Goal: Task Accomplishment & Management: Manage account settings

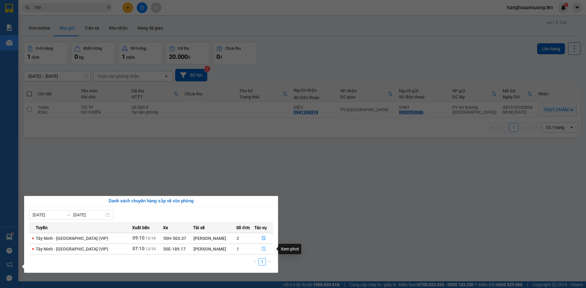
click at [262, 249] on icon "file-done" at bounding box center [263, 249] width 4 height 4
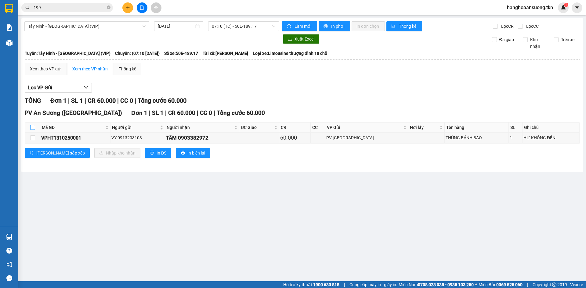
click at [31, 128] on input "checkbox" at bounding box center [32, 127] width 5 height 5
checkbox input "true"
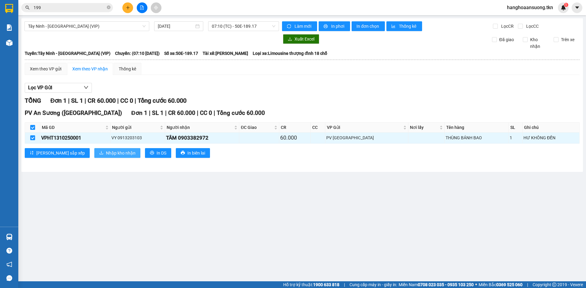
click at [106, 154] on span "Nhập kho nhận" at bounding box center [121, 153] width 30 height 7
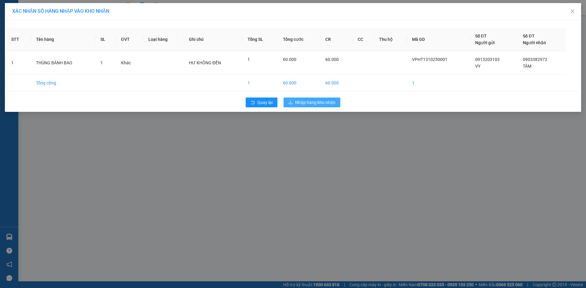
click at [311, 100] on span "Nhập hàng kho nhận" at bounding box center [315, 102] width 40 height 7
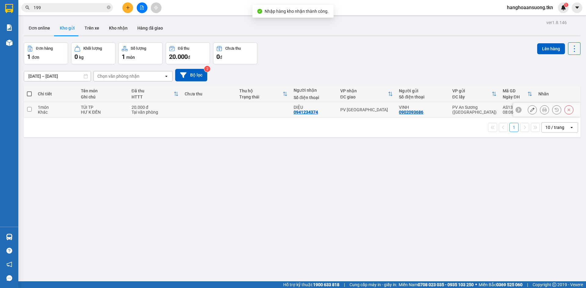
click at [376, 109] on div "PV [GEOGRAPHIC_DATA]" at bounding box center [366, 109] width 53 height 5
checkbox input "true"
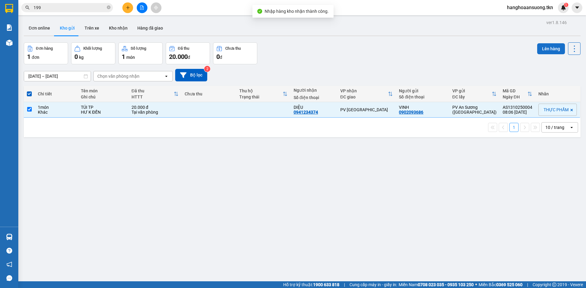
click at [546, 45] on button "Lên hàng" at bounding box center [551, 48] width 28 height 11
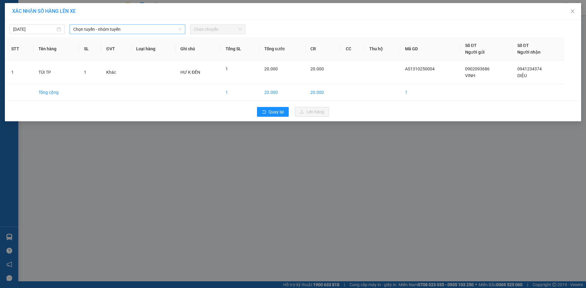
click at [123, 27] on span "Chọn tuyến - nhóm tuyến" at bounding box center [127, 29] width 108 height 9
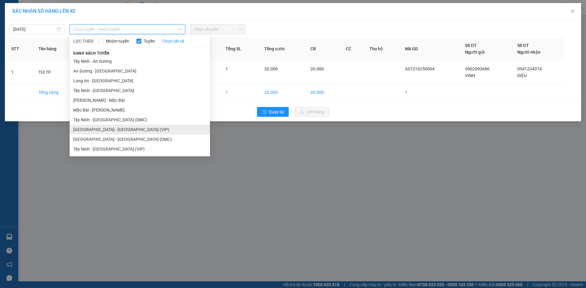
click at [129, 129] on li "[GEOGRAPHIC_DATA] - [GEOGRAPHIC_DATA] (VIP)" at bounding box center [140, 130] width 140 height 10
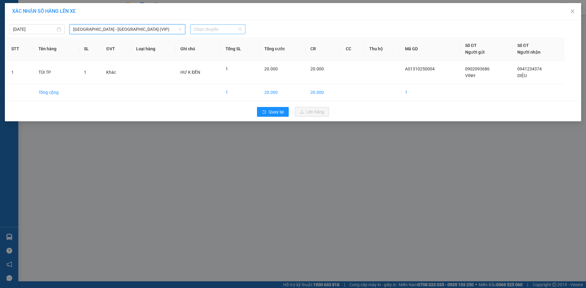
click at [217, 27] on span "Chọn chuyến" at bounding box center [218, 29] width 48 height 9
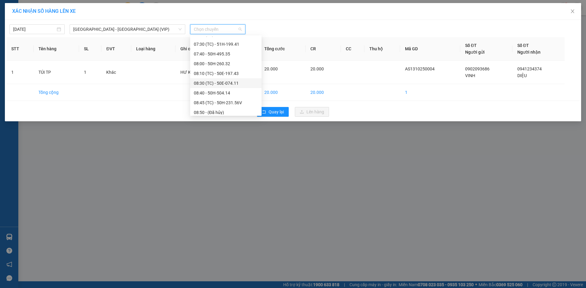
scroll to position [153, 0]
click at [216, 83] on div "08:40 - 50H-504.14" at bounding box center [226, 84] width 64 height 7
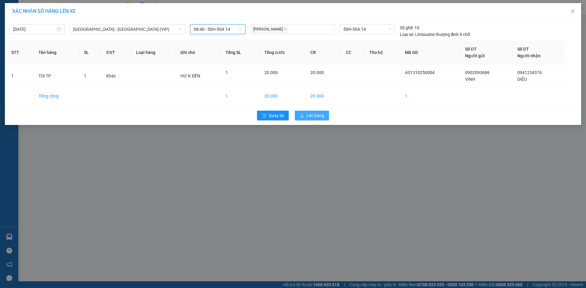
click at [307, 114] on span "Lên hàng" at bounding box center [315, 115] width 18 height 7
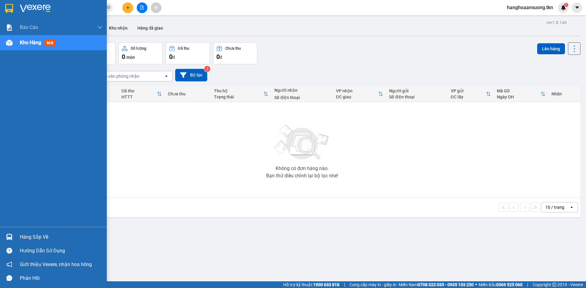
click at [9, 235] on img at bounding box center [9, 237] width 6 height 6
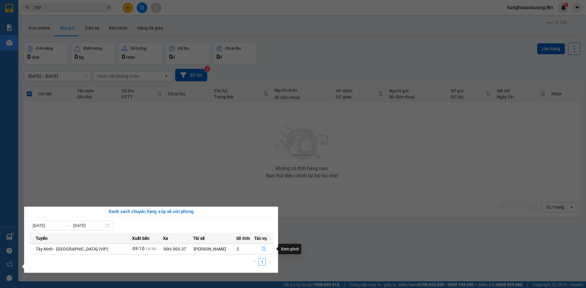
click at [262, 249] on icon "file-done" at bounding box center [263, 249] width 4 height 4
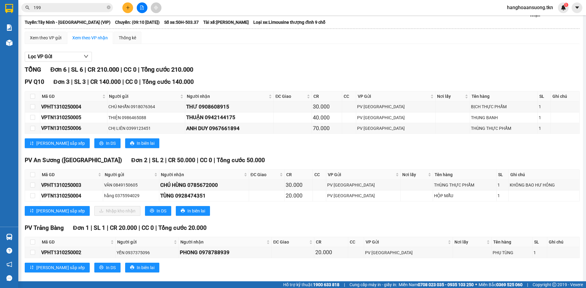
scroll to position [39, 0]
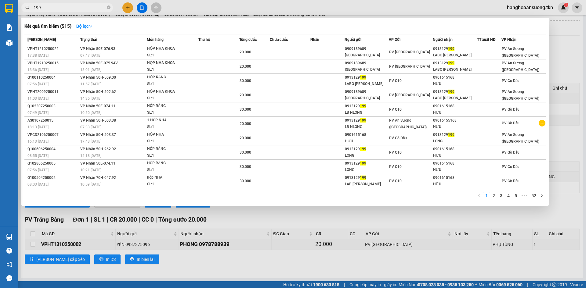
click at [94, 9] on input "199" at bounding box center [70, 7] width 72 height 7
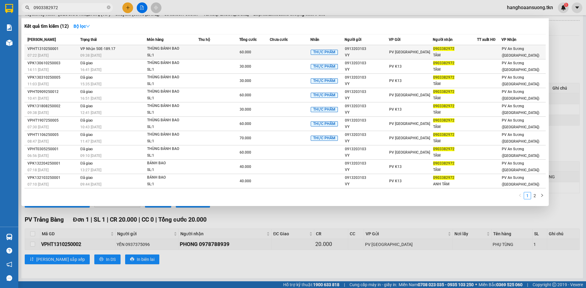
type input "0903382972"
click at [278, 53] on td at bounding box center [290, 52] width 41 height 14
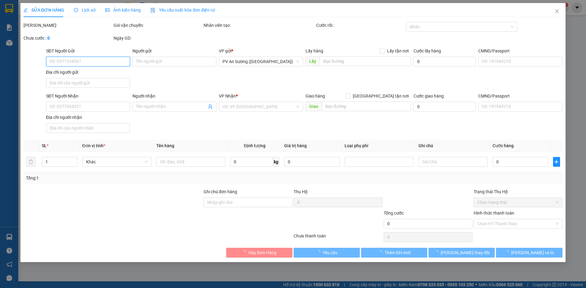
type input "0913203103"
type input "VY"
type input "0903382972"
type input "TÂM"
type input "60.000"
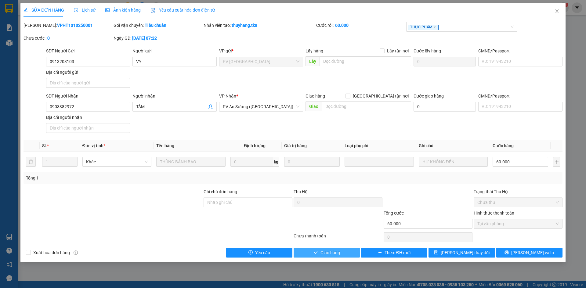
click at [322, 253] on span "Giao hàng" at bounding box center [330, 253] width 20 height 7
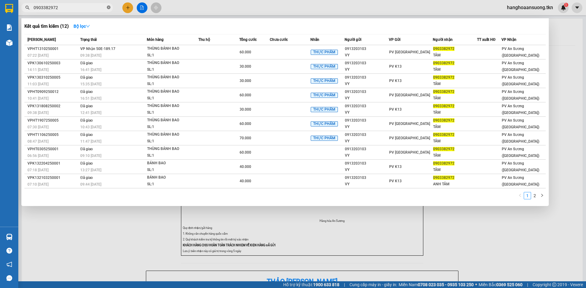
click at [110, 7] on icon "close-circle" at bounding box center [109, 7] width 4 height 4
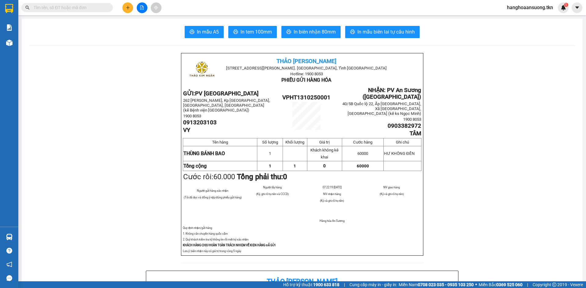
click at [76, 9] on input "text" at bounding box center [70, 7] width 72 height 7
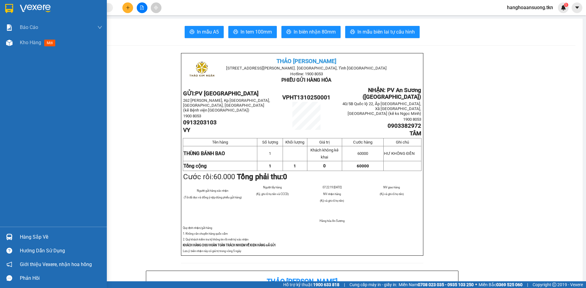
click at [9, 7] on img at bounding box center [9, 8] width 8 height 9
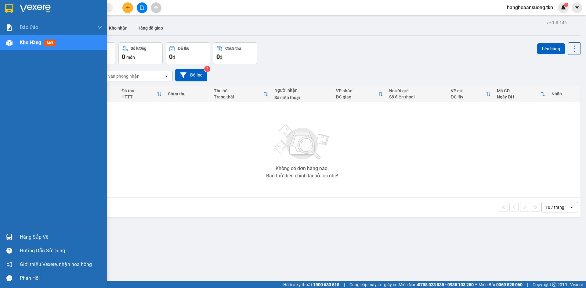
click at [8, 237] on img at bounding box center [9, 237] width 6 height 6
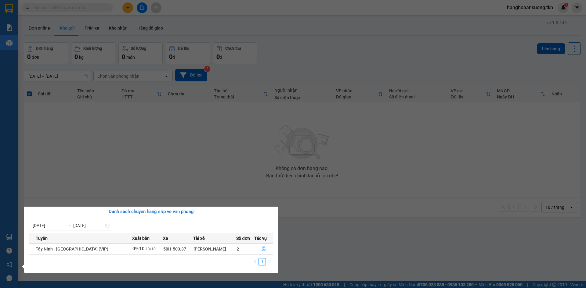
drag, startPoint x: 148, startPoint y: 161, endPoint x: 144, endPoint y: 151, distance: 11.0
click at [148, 162] on section "Kết quả tìm kiếm ( 12 ) Bộ lọc Mã ĐH Trạng thái Món hàng Thu hộ Tổng cước Chưa …" at bounding box center [293, 144] width 586 height 288
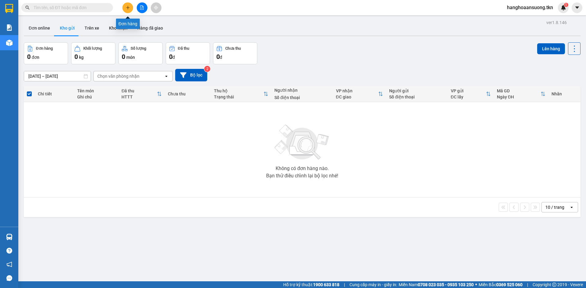
click at [128, 12] on button at bounding box center [127, 7] width 11 height 11
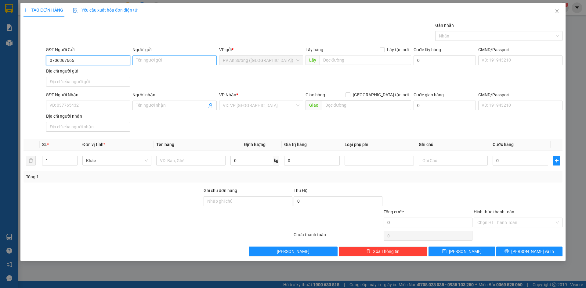
type input "0706367666"
click at [178, 60] on input "Người gửi" at bounding box center [174, 61] width 84 height 10
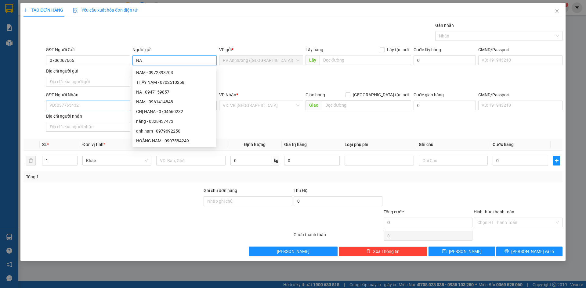
type input "NA"
click at [94, 102] on input "SĐT Người Nhận" at bounding box center [88, 106] width 84 height 10
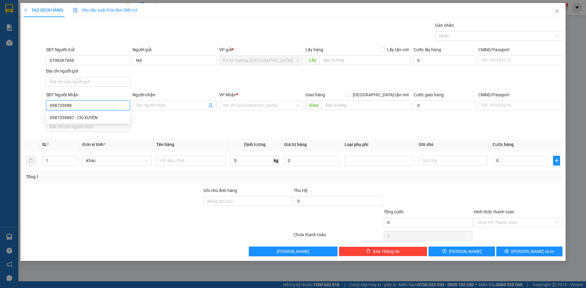
type input "0987359887"
click at [99, 118] on div "0987359887 - Chị XUYẾN" at bounding box center [88, 117] width 77 height 7
type input "Chị XUYẾN"
type input "20.000"
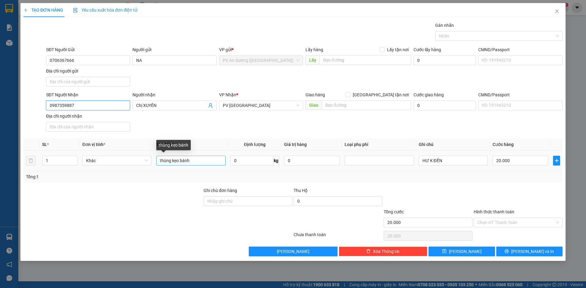
type input "0987359887"
click at [198, 163] on input "thùng kẹo bánh" at bounding box center [190, 161] width 69 height 10
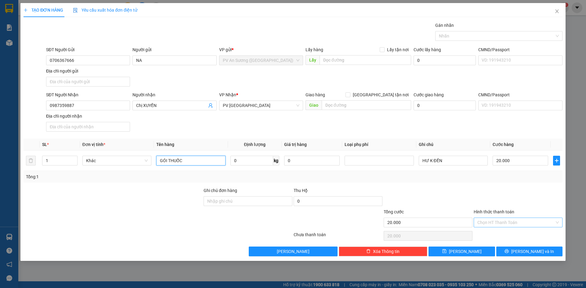
type input "GÓI THUỐC"
click at [506, 222] on input "Hình thức thanh toán" at bounding box center [515, 222] width 77 height 9
click at [496, 235] on div "Tại văn phòng" at bounding box center [517, 235] width 81 height 7
type input "0"
click at [509, 250] on icon "printer" at bounding box center [506, 251] width 4 height 4
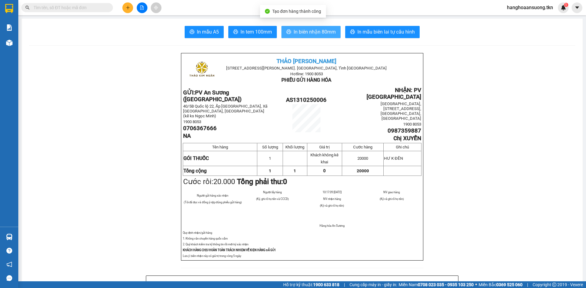
click at [315, 33] on span "In biên nhận 80mm" at bounding box center [314, 32] width 42 height 8
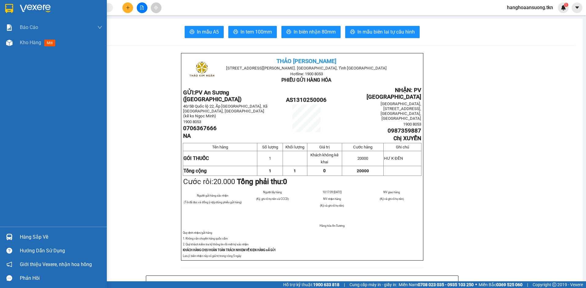
click at [10, 236] on img at bounding box center [9, 237] width 6 height 6
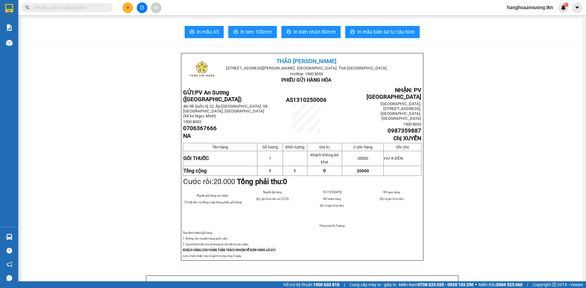
drag, startPoint x: 130, startPoint y: 72, endPoint x: 100, endPoint y: 35, distance: 48.1
click at [124, 57] on section "Kết quả tìm kiếm ( 12 ) Bộ lọc Mã ĐH Trạng thái Món hàng Thu hộ Tổng cước Chưa …" at bounding box center [293, 144] width 586 height 288
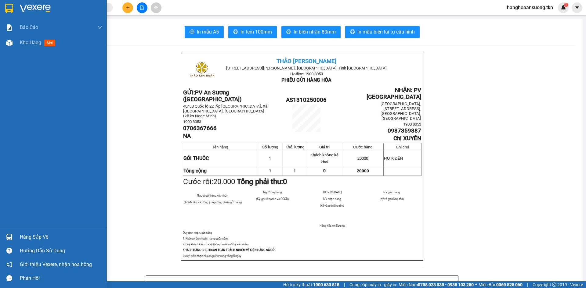
click at [11, 9] on img at bounding box center [9, 8] width 8 height 9
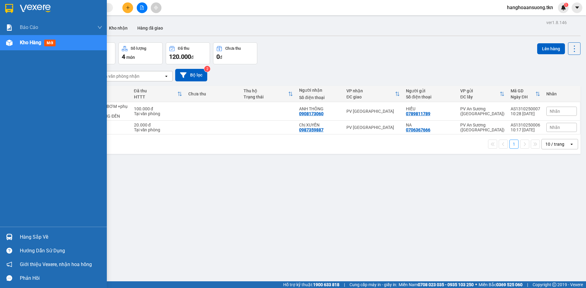
click at [9, 238] on img at bounding box center [9, 237] width 6 height 6
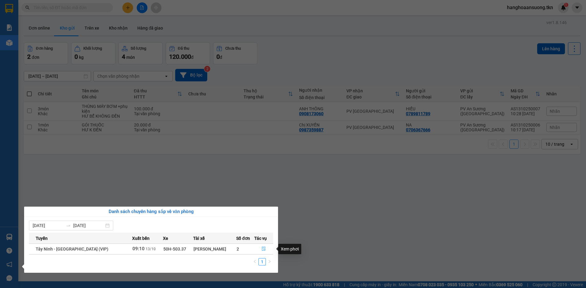
click at [260, 249] on button "button" at bounding box center [263, 249] width 18 height 10
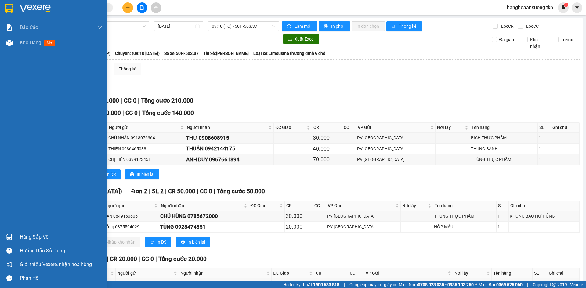
click at [4, 3] on div at bounding box center [9, 8] width 11 height 11
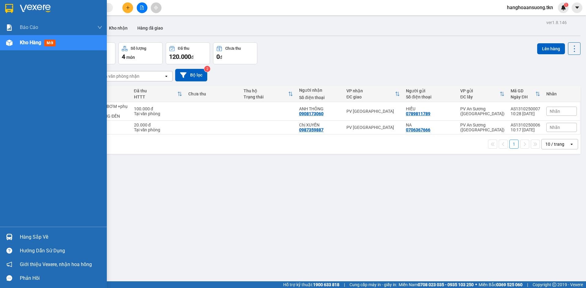
click at [8, 7] on img at bounding box center [9, 8] width 8 height 9
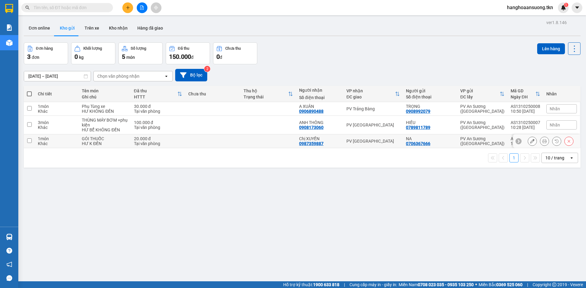
click at [377, 144] on td "PV [GEOGRAPHIC_DATA]" at bounding box center [372, 142] width 59 height 14
checkbox input "true"
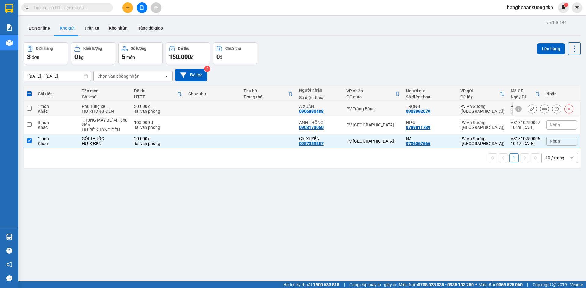
click at [382, 106] on div "PV Trảng Bàng" at bounding box center [372, 108] width 53 height 5
checkbox input "true"
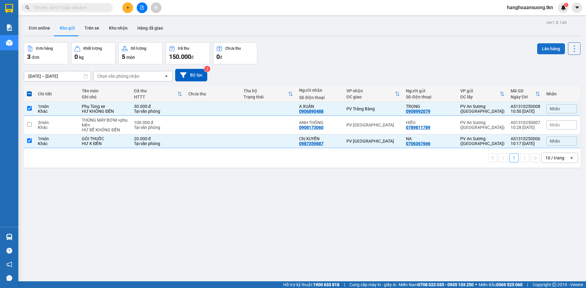
click at [542, 46] on button "Lên hàng" at bounding box center [551, 48] width 28 height 11
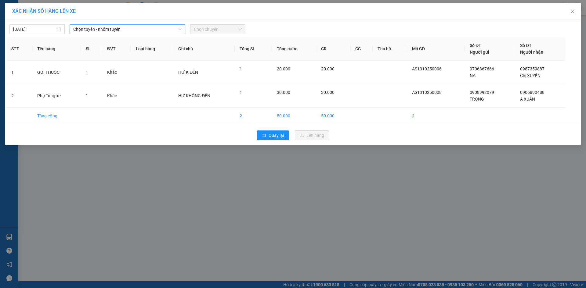
click at [108, 29] on span "Chọn tuyến - nhóm tuyến" at bounding box center [127, 29] width 108 height 9
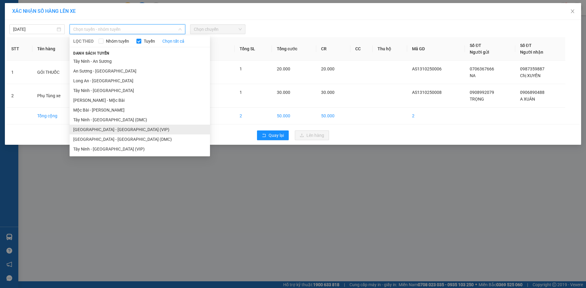
click at [129, 130] on li "[GEOGRAPHIC_DATA] - [GEOGRAPHIC_DATA] (VIP)" at bounding box center [140, 130] width 140 height 10
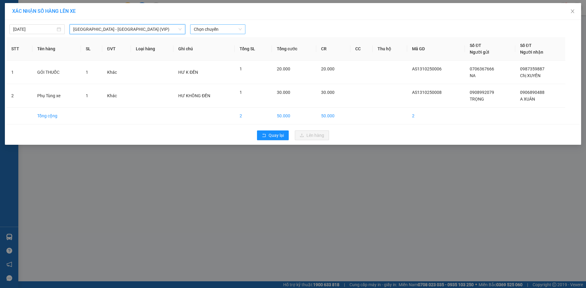
click at [214, 27] on span "Chọn chuyến" at bounding box center [218, 29] width 48 height 9
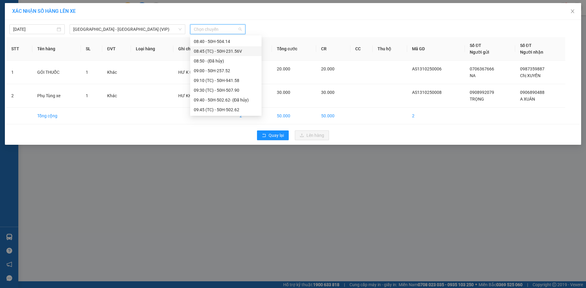
scroll to position [244, 0]
click at [240, 59] on div "09:45 (TC) - 50H-502.62" at bounding box center [226, 61] width 64 height 7
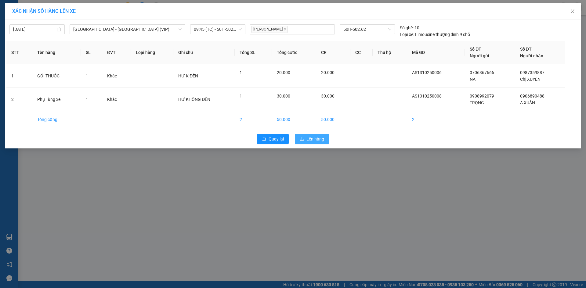
click at [317, 138] on span "Lên hàng" at bounding box center [315, 139] width 18 height 7
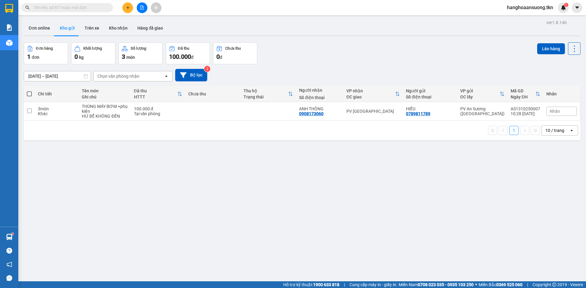
click at [84, 8] on input "text" at bounding box center [70, 7] width 72 height 7
click at [113, 28] on button "Kho nhận" at bounding box center [118, 28] width 28 height 15
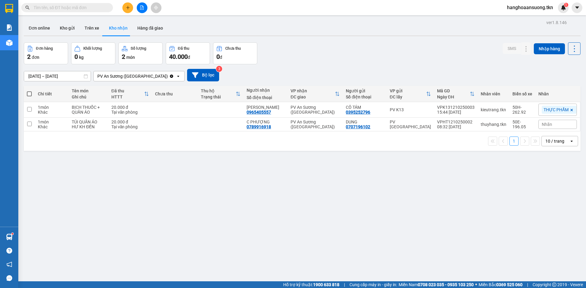
click at [90, 12] on span at bounding box center [67, 7] width 92 height 9
click at [91, 9] on input "text" at bounding box center [70, 7] width 72 height 7
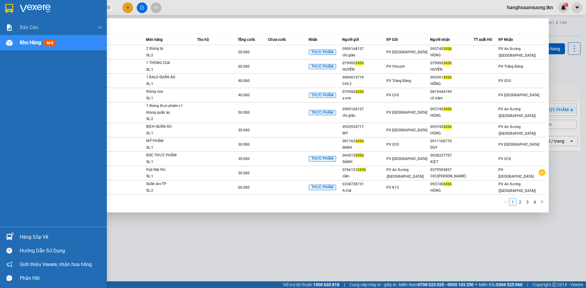
type input "3456"
click at [8, 5] on img at bounding box center [9, 8] width 8 height 9
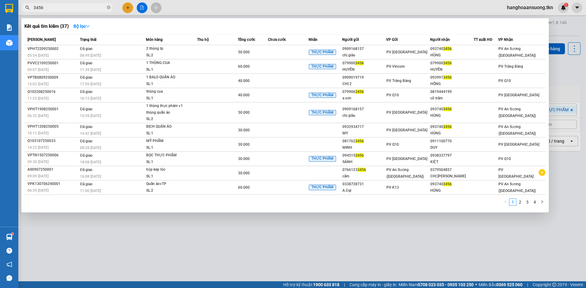
click at [385, 254] on div at bounding box center [293, 144] width 586 height 288
click at [109, 8] on icon "close-circle" at bounding box center [109, 7] width 4 height 4
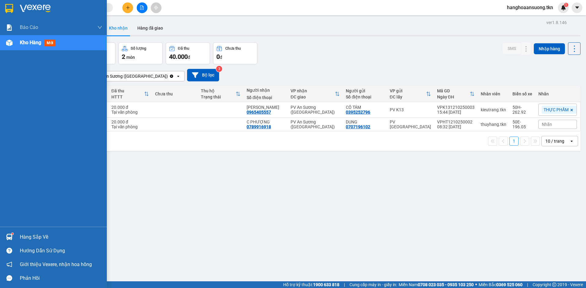
click at [9, 239] on img at bounding box center [9, 237] width 6 height 6
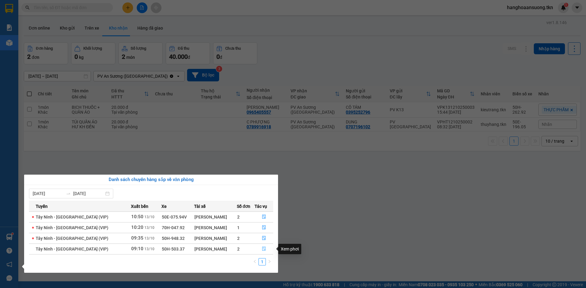
click at [264, 248] on icon "file-done" at bounding box center [264, 249] width 4 height 4
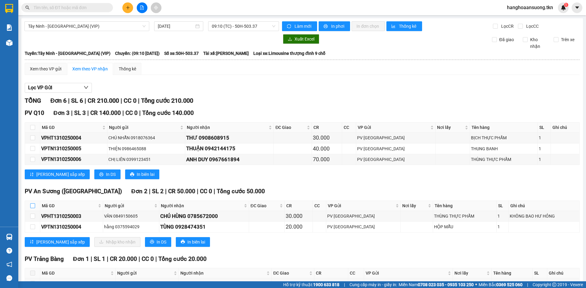
click at [31, 204] on input "checkbox" at bounding box center [32, 205] width 5 height 5
checkbox input "true"
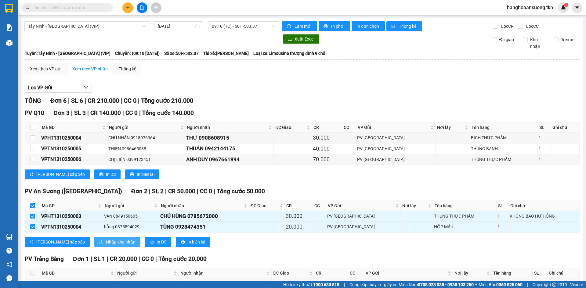
click at [106, 243] on span "Nhập kho nhận" at bounding box center [121, 242] width 30 height 7
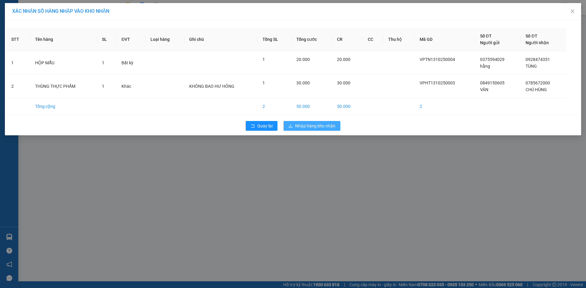
click at [318, 125] on span "Nhập hàng kho nhận" at bounding box center [315, 126] width 40 height 7
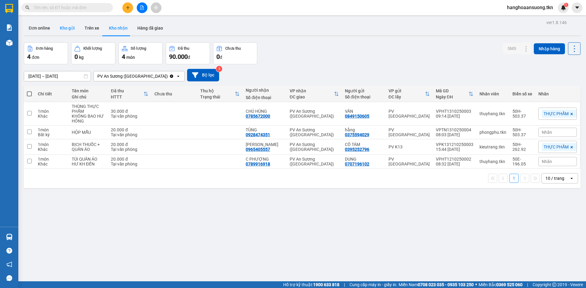
click at [72, 27] on button "Kho gửi" at bounding box center [67, 28] width 25 height 15
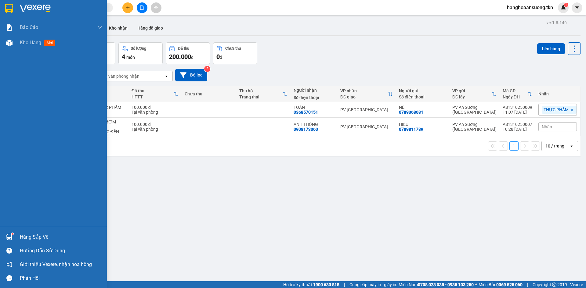
click at [12, 6] on img at bounding box center [9, 8] width 8 height 9
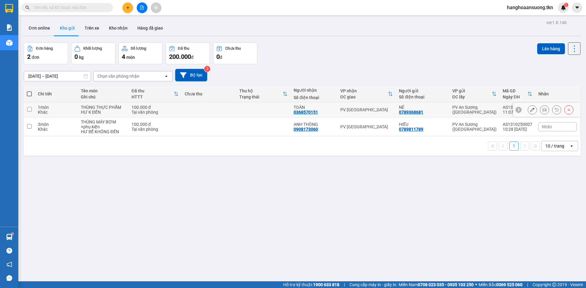
click at [371, 107] on div "PV [GEOGRAPHIC_DATA]" at bounding box center [366, 109] width 53 height 5
checkbox input "true"
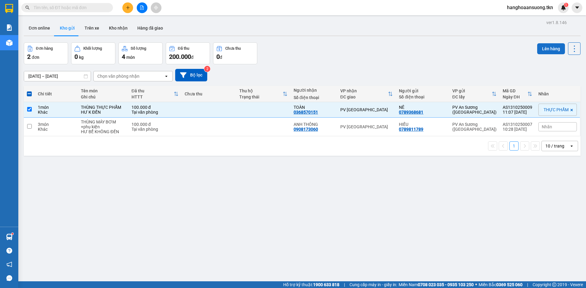
click at [551, 48] on button "Lên hàng" at bounding box center [551, 48] width 28 height 11
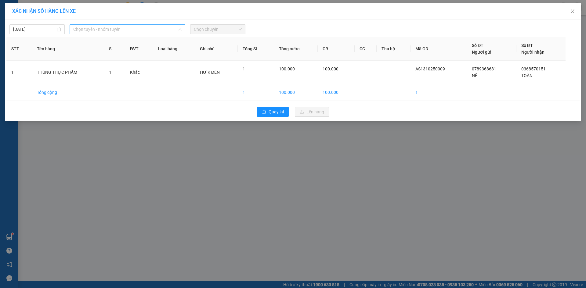
click at [102, 26] on span "Chọn tuyến - nhóm tuyến" at bounding box center [127, 29] width 108 height 9
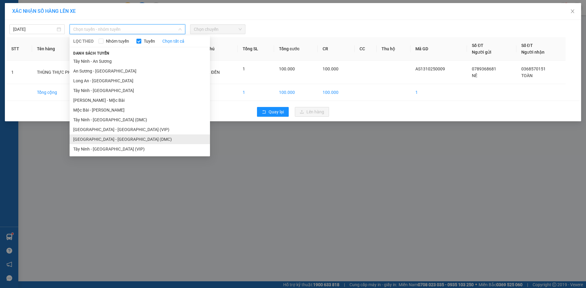
click at [125, 139] on li "[GEOGRAPHIC_DATA] - [GEOGRAPHIC_DATA] (DMC)" at bounding box center [140, 140] width 140 height 10
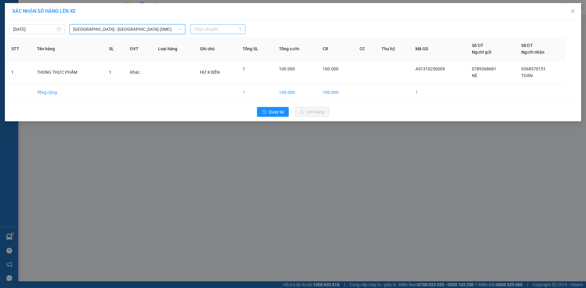
click at [216, 31] on span "Chọn chuyến" at bounding box center [218, 29] width 48 height 9
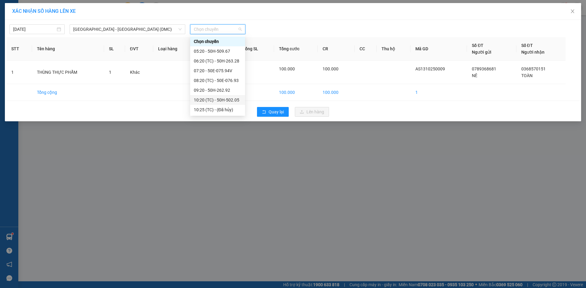
click at [234, 102] on div "10:20 (TC) - 50H-502.05" at bounding box center [218, 100] width 48 height 7
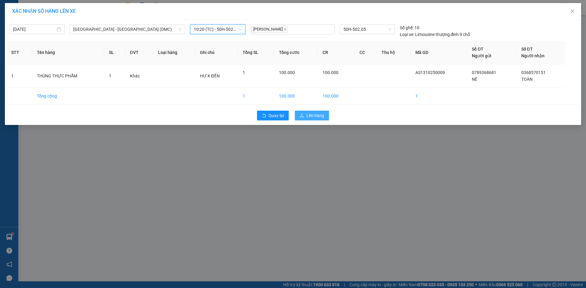
click at [324, 115] on button "Lên hàng" at bounding box center [312, 116] width 34 height 10
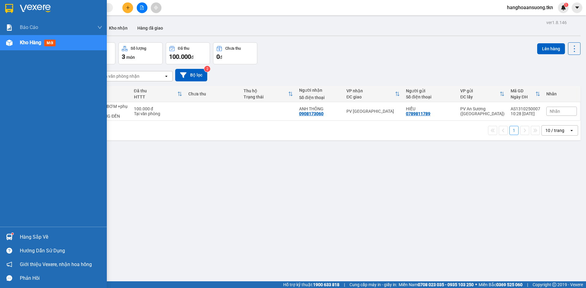
click at [11, 234] on div at bounding box center [9, 237] width 11 height 11
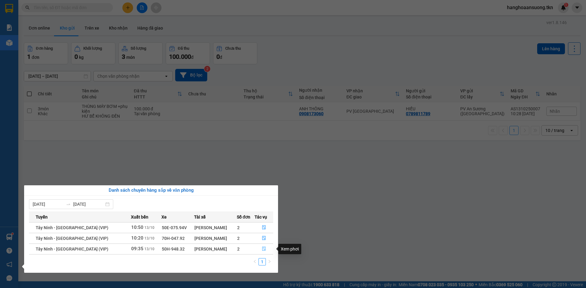
click at [262, 247] on icon "file-done" at bounding box center [264, 249] width 4 height 4
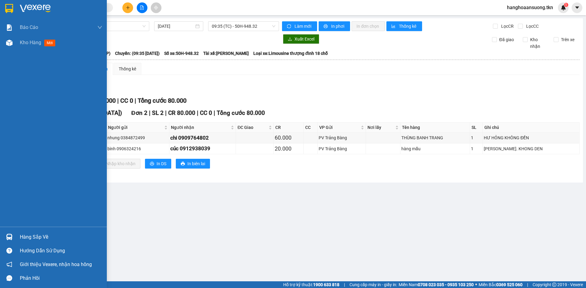
click at [9, 5] on img at bounding box center [9, 8] width 8 height 9
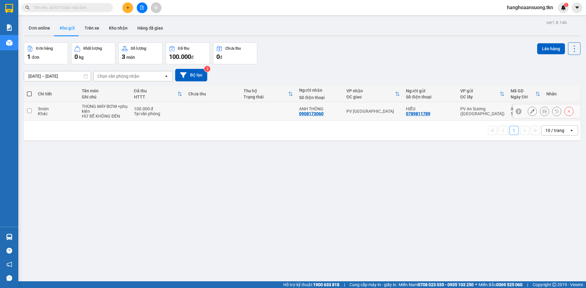
click at [239, 112] on td at bounding box center [213, 111] width 56 height 19
checkbox input "true"
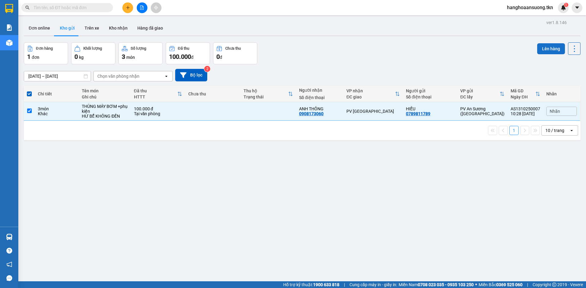
click at [546, 49] on button "Lên hàng" at bounding box center [551, 48] width 28 height 11
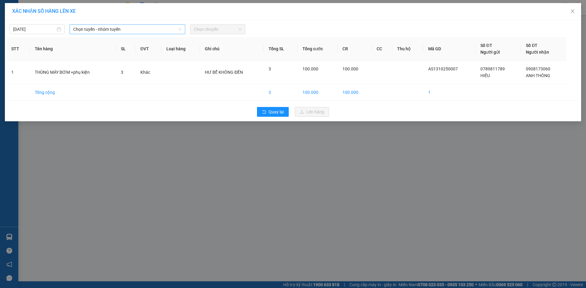
click at [111, 28] on span "Chọn tuyến - nhóm tuyến" at bounding box center [127, 29] width 108 height 9
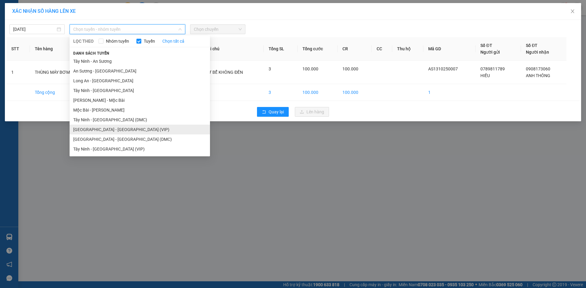
click at [129, 129] on li "[GEOGRAPHIC_DATA] - [GEOGRAPHIC_DATA] (VIP)" at bounding box center [140, 130] width 140 height 10
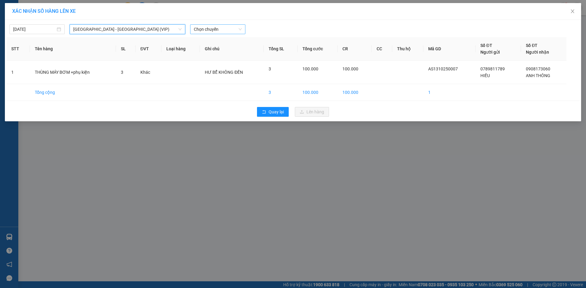
click at [207, 27] on span "Chọn chuyến" at bounding box center [218, 29] width 48 height 9
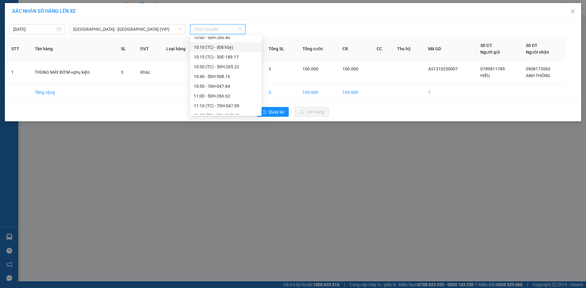
scroll to position [305, 0]
click at [235, 78] on div "10:50 - 70H-047.84" at bounding box center [226, 78] width 64 height 7
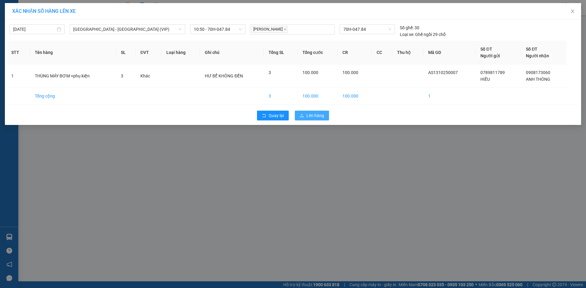
click at [313, 114] on span "Lên hàng" at bounding box center [315, 115] width 18 height 7
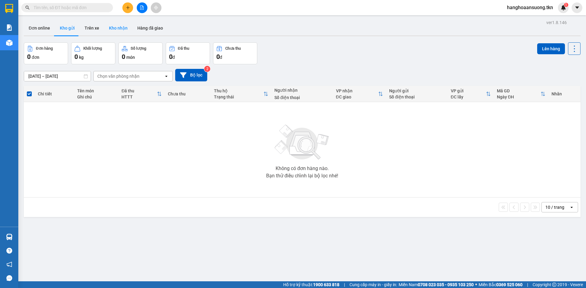
click at [107, 28] on button "Kho nhận" at bounding box center [118, 28] width 28 height 15
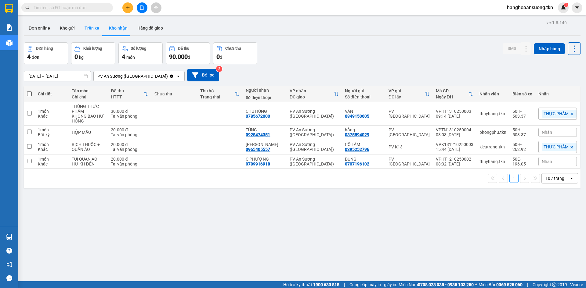
click at [93, 30] on button "Trên xe" at bounding box center [92, 28] width 24 height 15
type input "[DATE] – [DATE]"
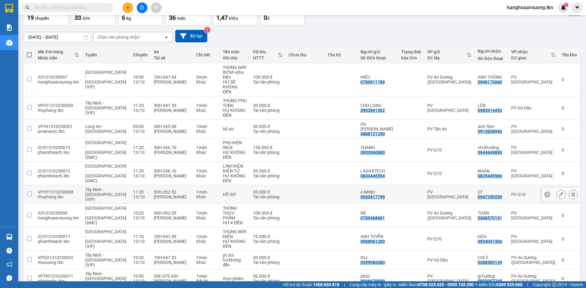
scroll to position [41, 0]
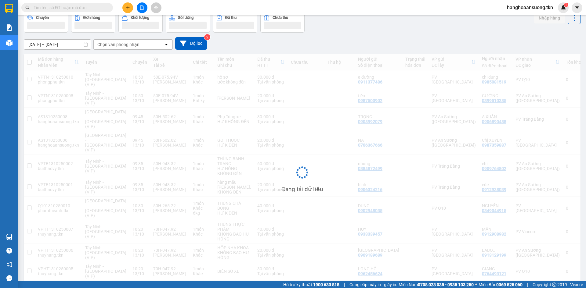
scroll to position [32, 0]
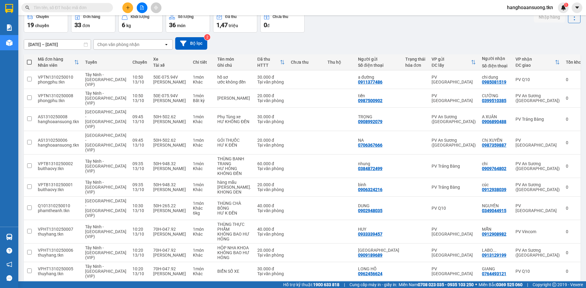
click at [492, 286] on button "2" at bounding box center [492, 290] width 9 height 9
click at [498, 286] on button "3" at bounding box center [502, 290] width 9 height 9
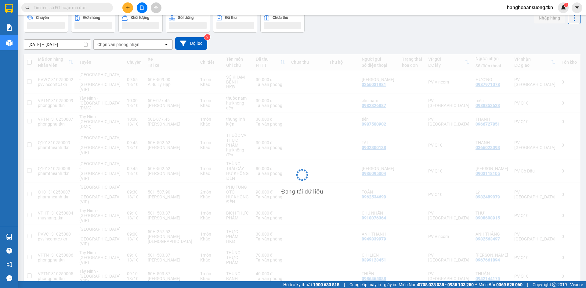
scroll to position [28, 0]
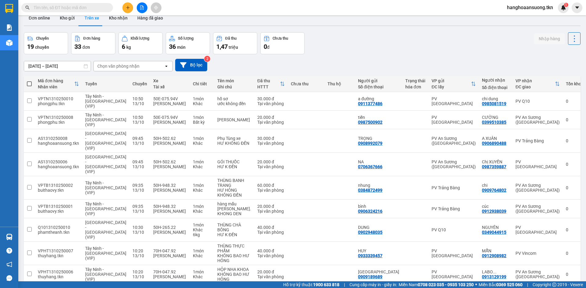
scroll to position [0, 0]
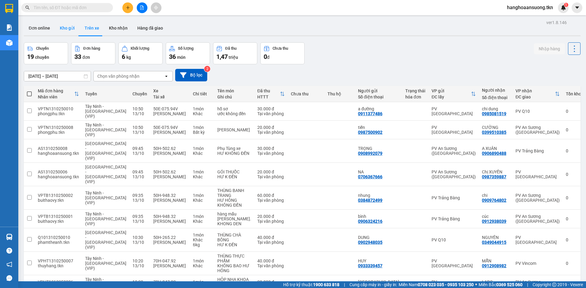
click at [64, 27] on button "Kho gửi" at bounding box center [67, 28] width 25 height 15
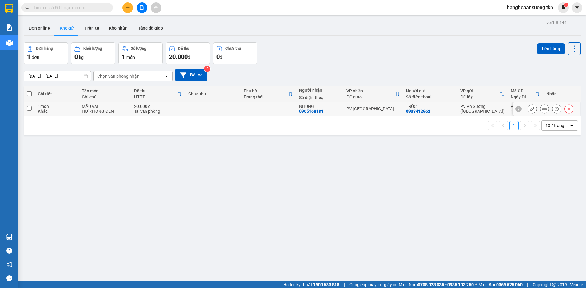
click at [383, 110] on div "PV [GEOGRAPHIC_DATA]" at bounding box center [372, 108] width 53 height 5
checkbox input "true"
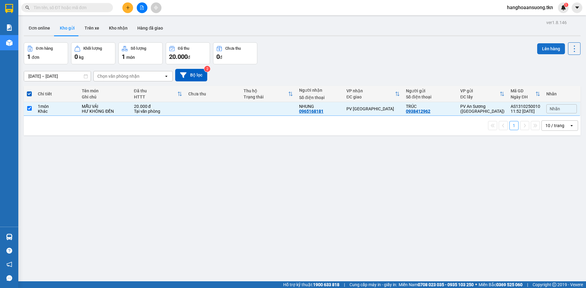
click at [540, 45] on button "Lên hàng" at bounding box center [551, 48] width 28 height 11
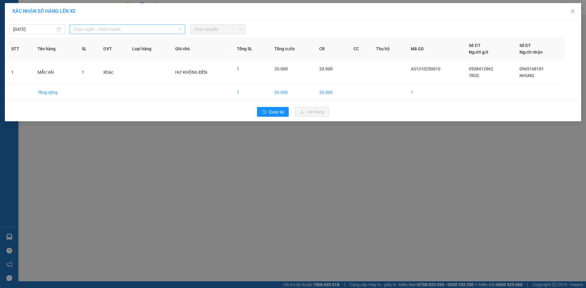
click at [121, 26] on span "Chọn tuyến - nhóm tuyến" at bounding box center [127, 29] width 108 height 9
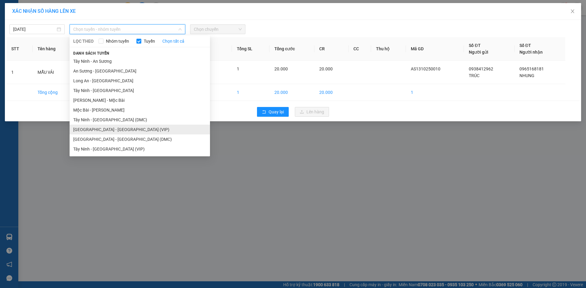
click at [127, 130] on li "[GEOGRAPHIC_DATA] - [GEOGRAPHIC_DATA] (VIP)" at bounding box center [140, 130] width 140 height 10
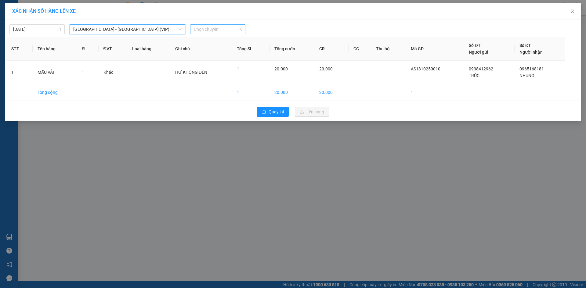
click at [208, 27] on span "Chọn chuyến" at bounding box center [218, 29] width 48 height 9
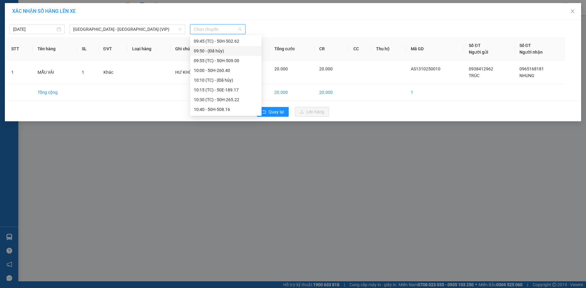
scroll to position [275, 0]
click at [225, 109] on div "10:50 - 70H-047.84" at bounding box center [226, 108] width 64 height 7
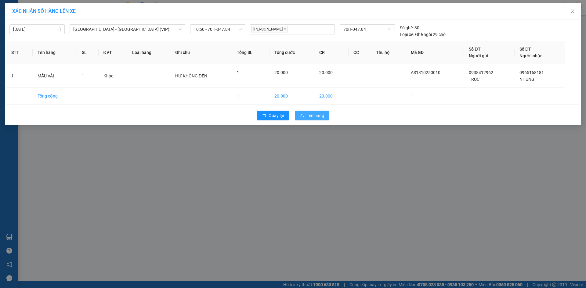
click at [309, 117] on span "Lên hàng" at bounding box center [315, 115] width 18 height 7
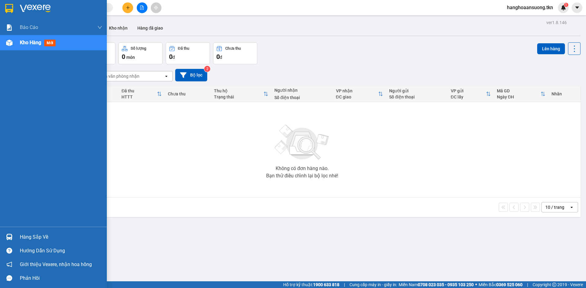
click at [7, 235] on img at bounding box center [9, 237] width 6 height 6
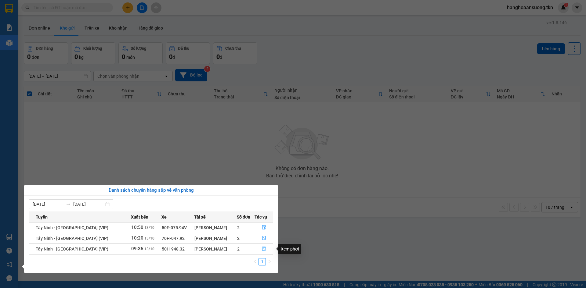
click at [263, 249] on icon "file-done" at bounding box center [264, 249] width 4 height 4
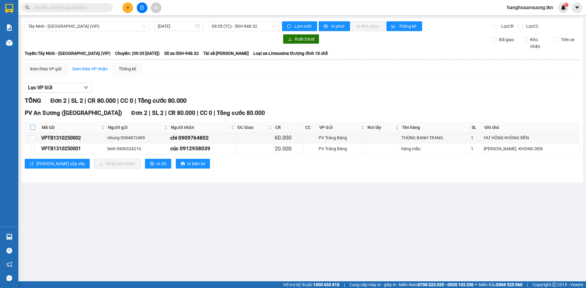
click at [32, 126] on input "checkbox" at bounding box center [32, 127] width 5 height 5
checkbox input "true"
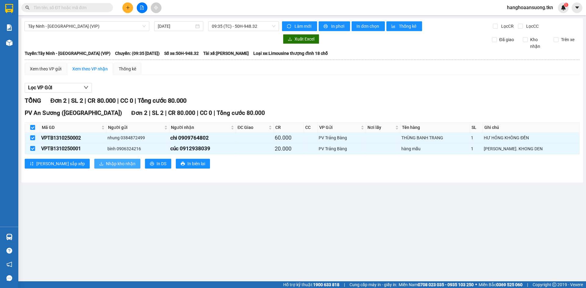
click at [106, 163] on span "Nhập kho nhận" at bounding box center [121, 163] width 30 height 7
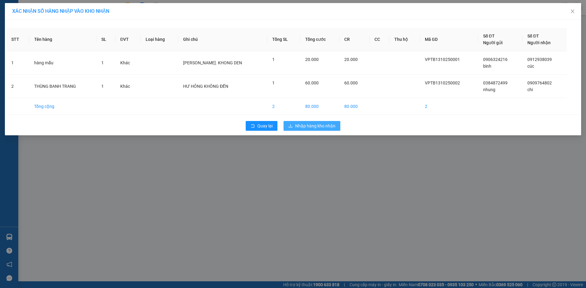
click at [309, 127] on span "Nhập hàng kho nhận" at bounding box center [315, 126] width 40 height 7
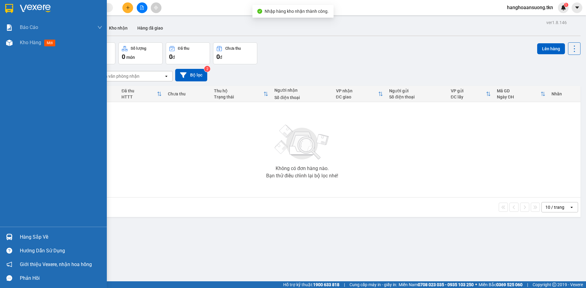
click at [7, 239] on img at bounding box center [9, 237] width 6 height 6
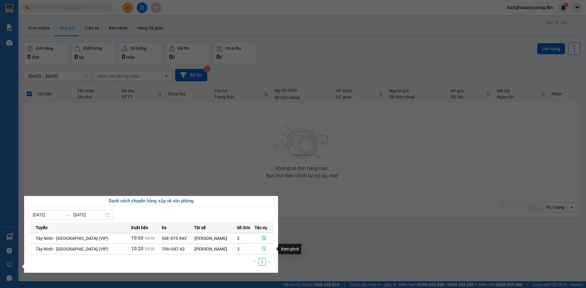
click at [262, 249] on icon "file-done" at bounding box center [264, 249] width 4 height 4
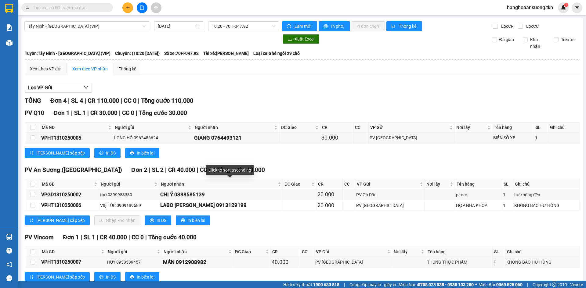
scroll to position [18, 0]
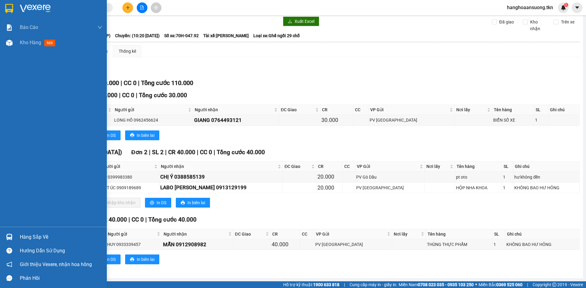
click at [8, 8] on img at bounding box center [9, 8] width 8 height 9
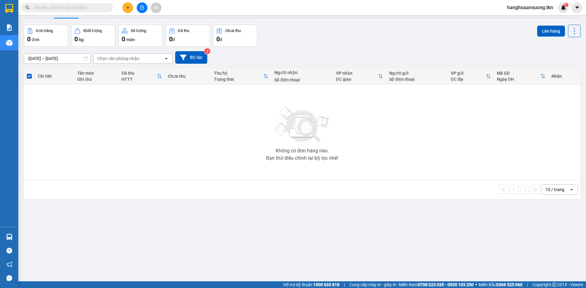
click at [96, 9] on input "text" at bounding box center [70, 7] width 72 height 7
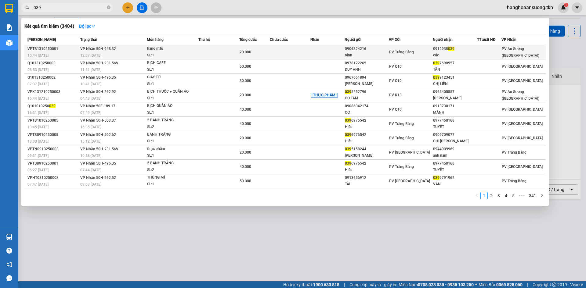
type input "039"
click at [266, 49] on div "20.000" at bounding box center [254, 52] width 30 height 7
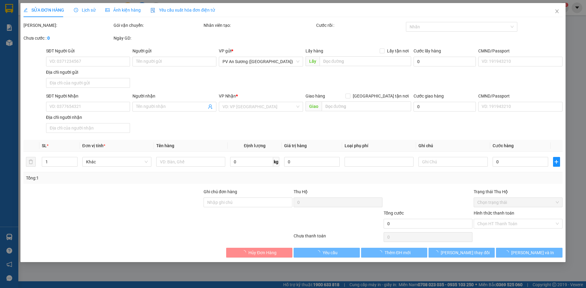
type input "0906324216"
type input "bình"
type input "0912938039"
type input "cúc"
type input "20.000"
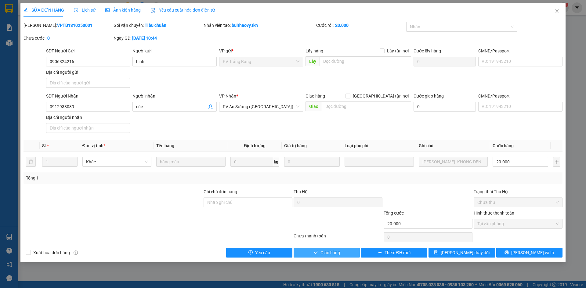
click at [334, 250] on span "Giao hàng" at bounding box center [330, 253] width 20 height 7
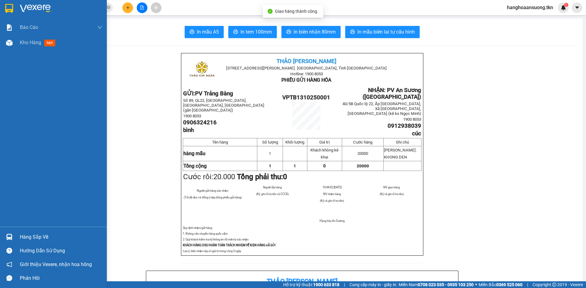
click at [13, 8] on img at bounding box center [9, 8] width 8 height 9
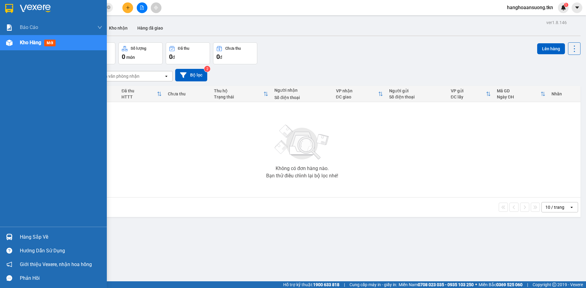
click at [9, 237] on img at bounding box center [9, 237] width 6 height 6
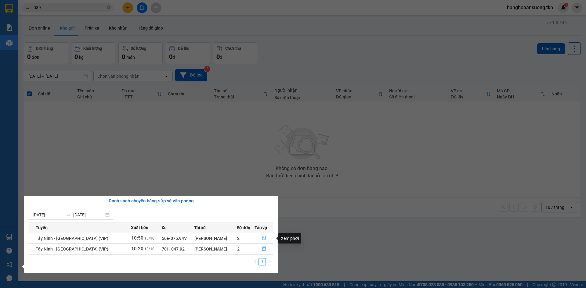
click at [262, 236] on icon "file-done" at bounding box center [264, 238] width 4 height 4
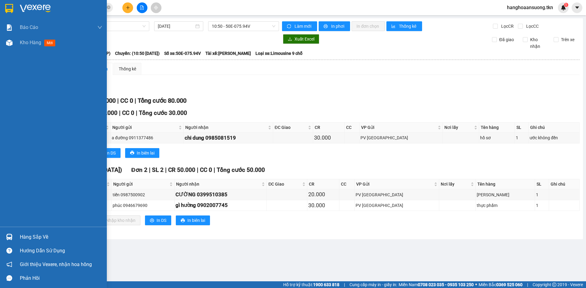
click at [11, 8] on img at bounding box center [9, 8] width 8 height 9
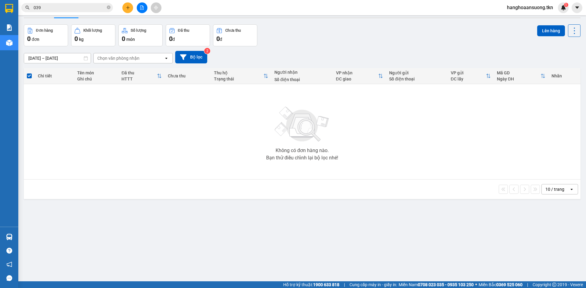
scroll to position [28, 0]
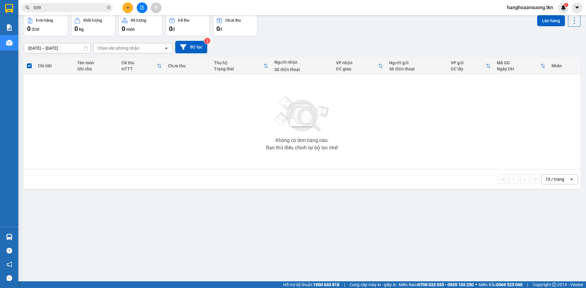
click at [80, 5] on input "039" at bounding box center [70, 7] width 72 height 7
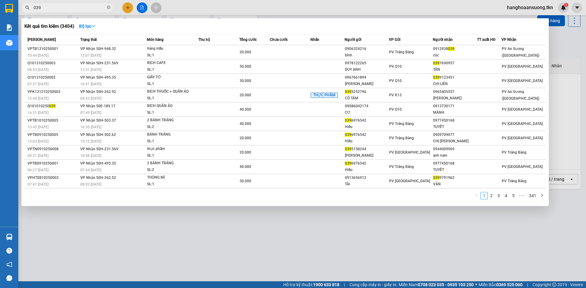
click at [80, 5] on input "039" at bounding box center [70, 7] width 72 height 7
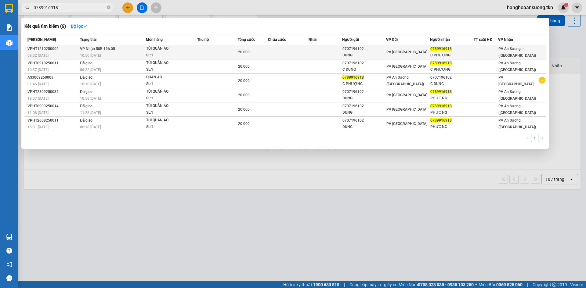
type input "0789916918"
click at [272, 52] on td at bounding box center [288, 52] width 41 height 14
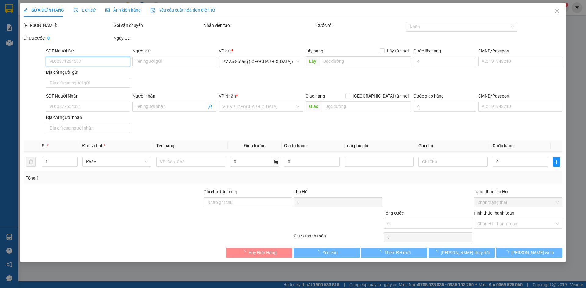
type input "0707196102"
type input "DUNG"
type input "0789916918"
type input "C PHƯỢNG"
type input "20.000"
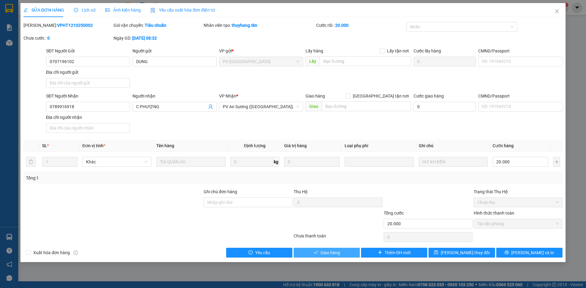
click at [319, 254] on button "Giao hàng" at bounding box center [326, 253] width 66 height 10
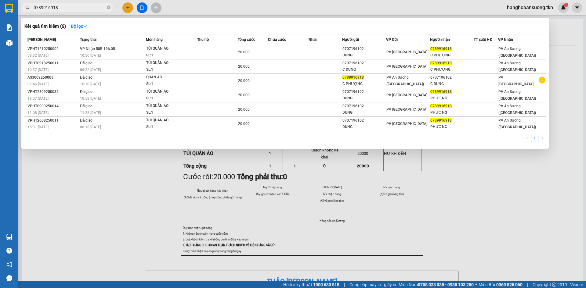
click at [92, 5] on input "0789916918" at bounding box center [70, 7] width 72 height 7
click at [92, 7] on input "0789916918" at bounding box center [70, 7] width 72 height 7
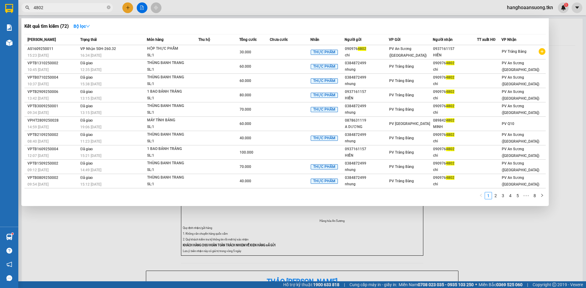
type input "4802"
click at [493, 223] on div at bounding box center [293, 144] width 586 height 288
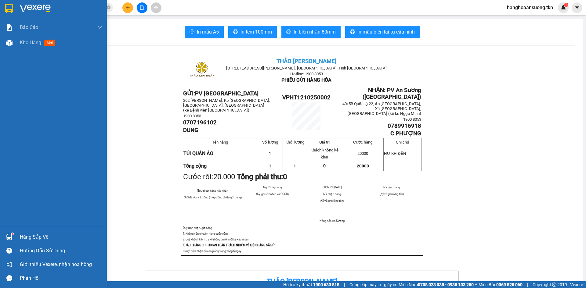
click at [10, 238] on img at bounding box center [9, 237] width 6 height 6
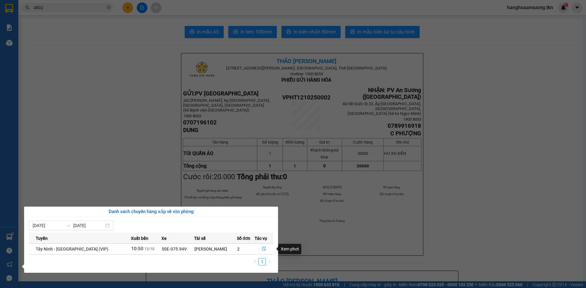
click at [262, 248] on icon "file-done" at bounding box center [264, 249] width 4 height 4
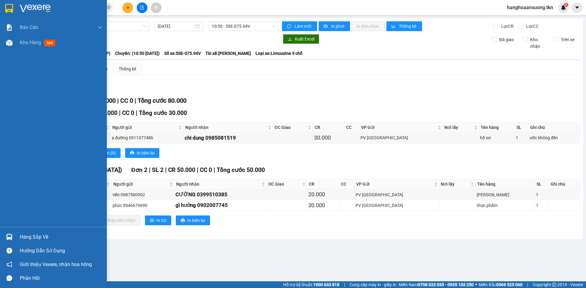
click at [9, 9] on img at bounding box center [9, 8] width 8 height 9
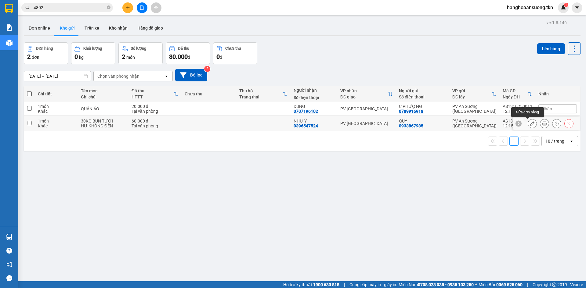
click at [530, 122] on icon at bounding box center [532, 123] width 4 height 4
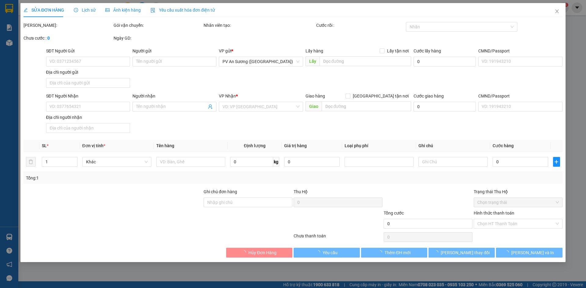
type input "0933867985"
type input "QUY"
type input "0396547524"
type input "NHƯ Ý"
type input "60.000"
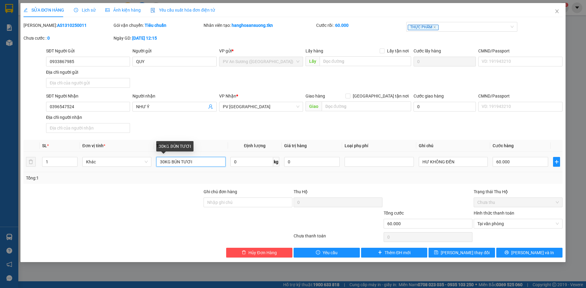
click at [202, 162] on input "30KG BÚN TƯƠI" at bounding box center [190, 162] width 69 height 10
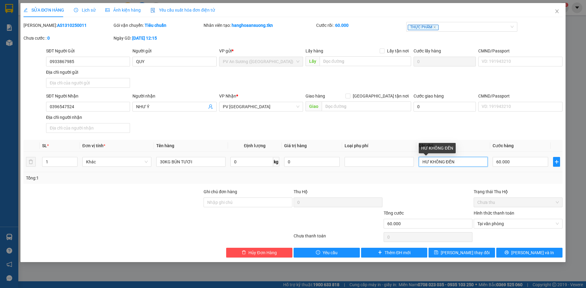
click at [429, 163] on input "HƯ KHÔNG ĐỀN" at bounding box center [453, 162] width 69 height 10
type input "HƯ ƯỚC DƠ KHÔNG ĐỀN"
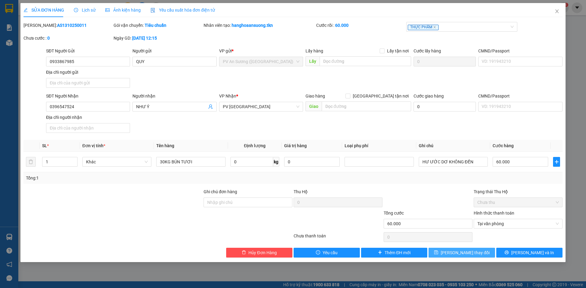
click at [455, 253] on span "[PERSON_NAME] thay đổi" at bounding box center [464, 253] width 49 height 7
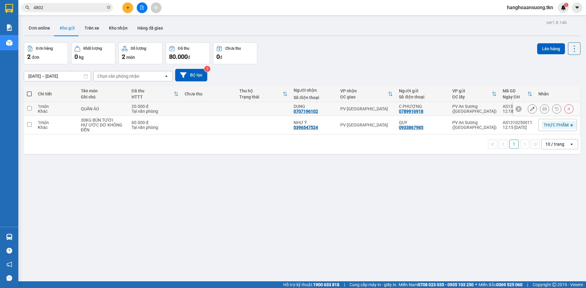
click at [380, 110] on div "PV [GEOGRAPHIC_DATA]" at bounding box center [366, 108] width 53 height 5
checkbox input "true"
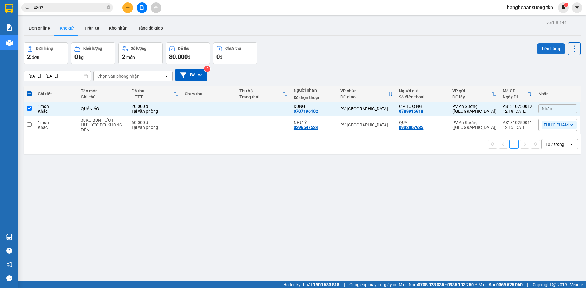
click at [542, 48] on button "Lên hàng" at bounding box center [551, 48] width 28 height 11
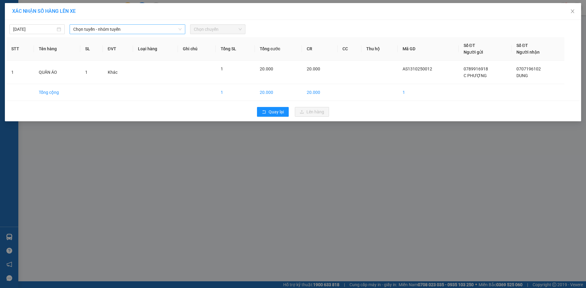
click at [116, 27] on span "Chọn tuyến - nhóm tuyến" at bounding box center [127, 29] width 108 height 9
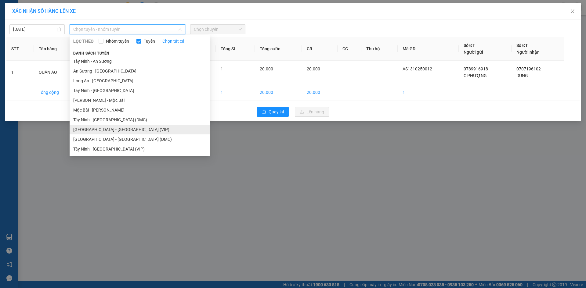
click at [132, 131] on li "[GEOGRAPHIC_DATA] - [GEOGRAPHIC_DATA] (VIP)" at bounding box center [140, 130] width 140 height 10
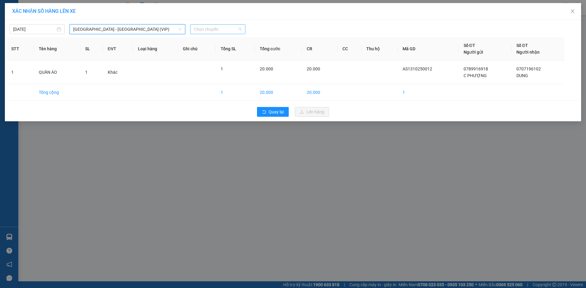
click at [218, 27] on span "Chọn chuyến" at bounding box center [218, 29] width 48 height 9
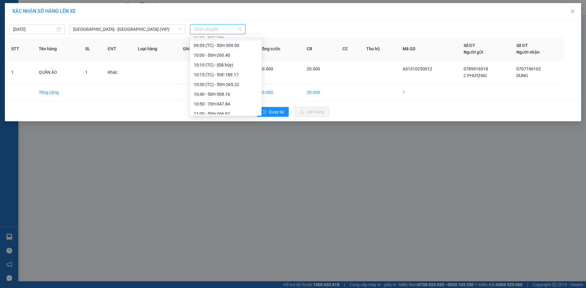
scroll to position [336, 0]
click at [233, 106] on div "12:00 - 50H-258.62" at bounding box center [226, 106] width 64 height 7
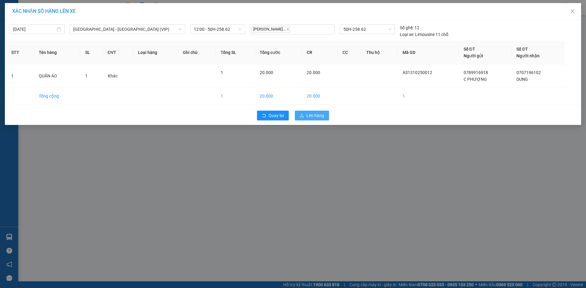
click at [310, 117] on span "Lên hàng" at bounding box center [315, 115] width 18 height 7
